Goal: Navigation & Orientation: Find specific page/section

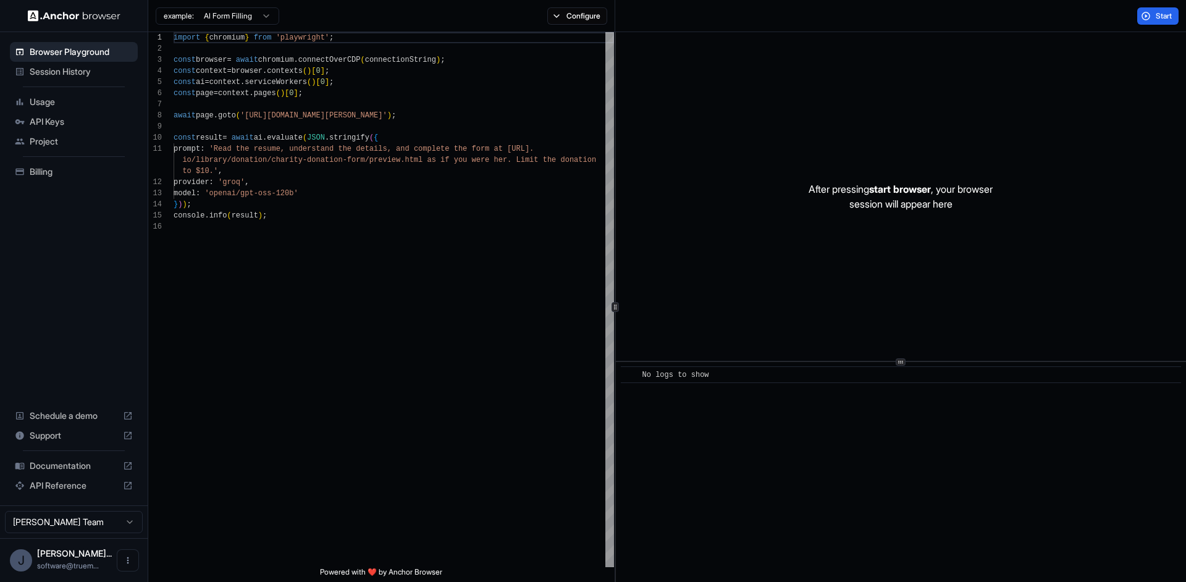
click at [48, 124] on span "API Keys" at bounding box center [81, 121] width 103 height 12
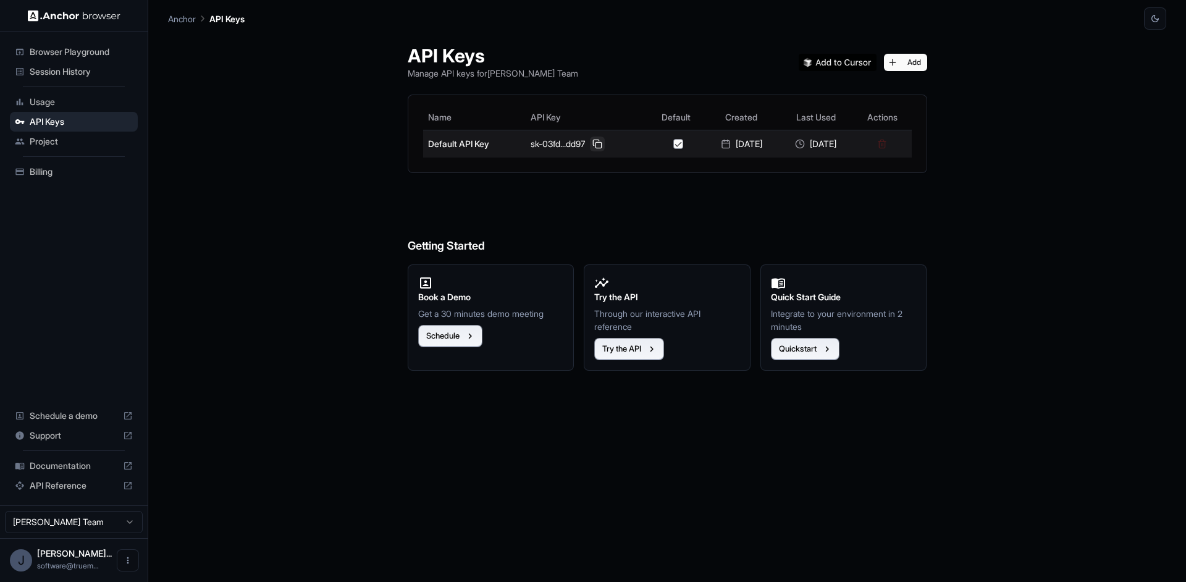
click at [592, 142] on button at bounding box center [597, 143] width 15 height 15
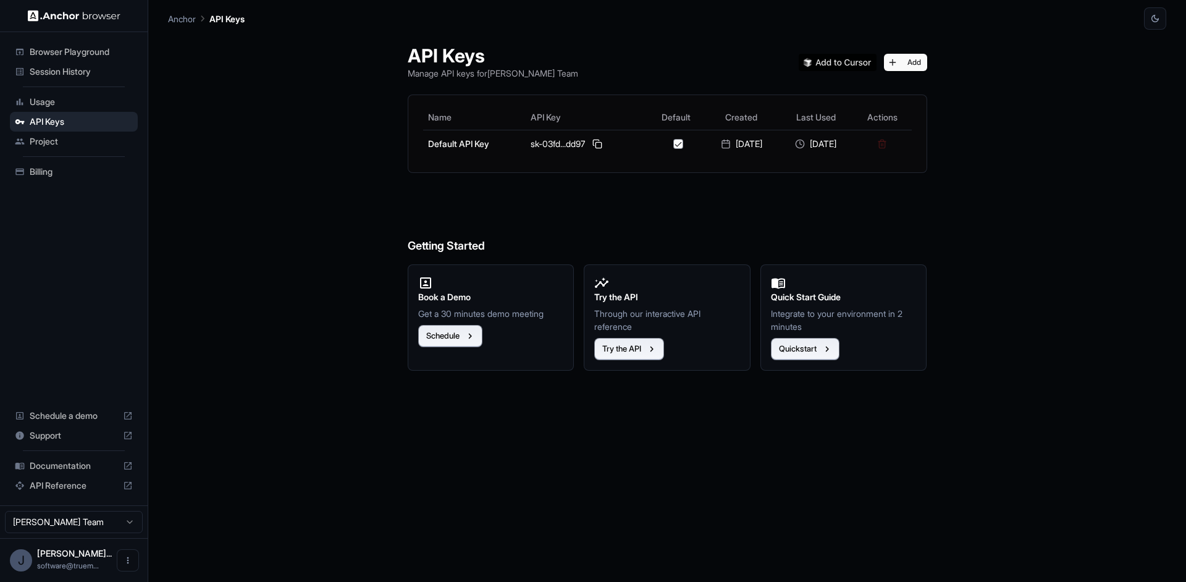
click at [70, 74] on span "Session History" at bounding box center [81, 71] width 103 height 12
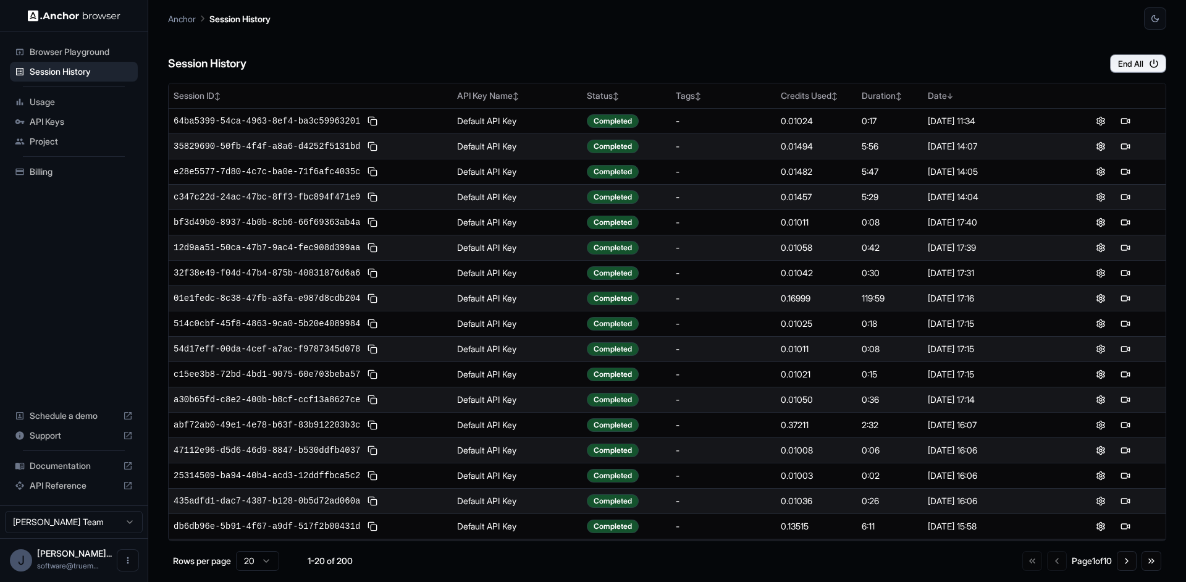
click at [54, 181] on div "Billing" at bounding box center [74, 172] width 128 height 20
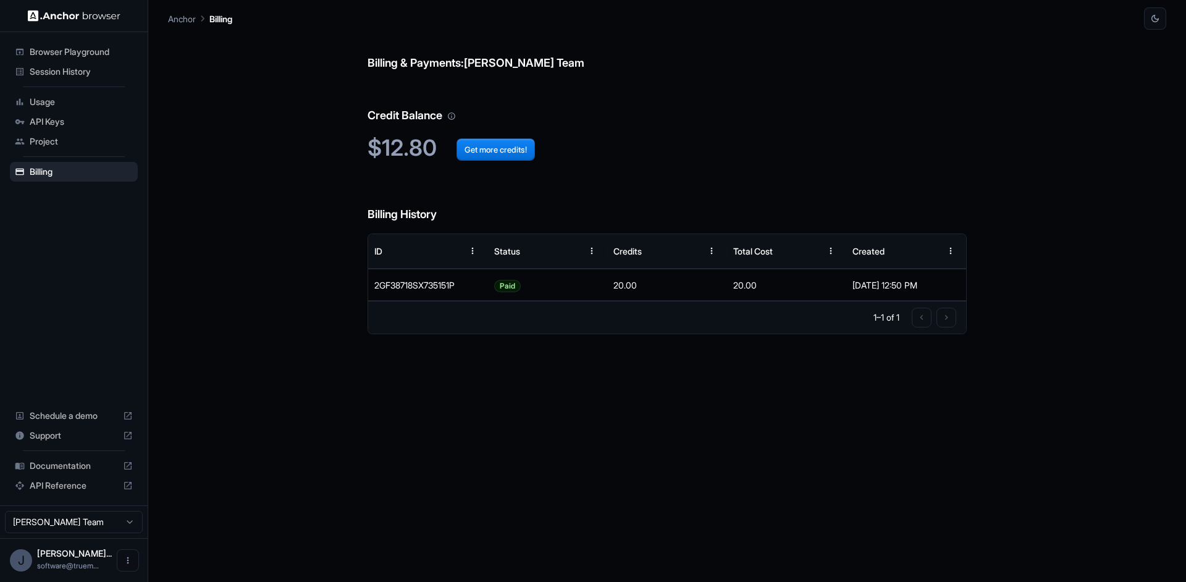
click at [102, 73] on span "Session History" at bounding box center [81, 71] width 103 height 12
